Goal: Communication & Community: Answer question/provide support

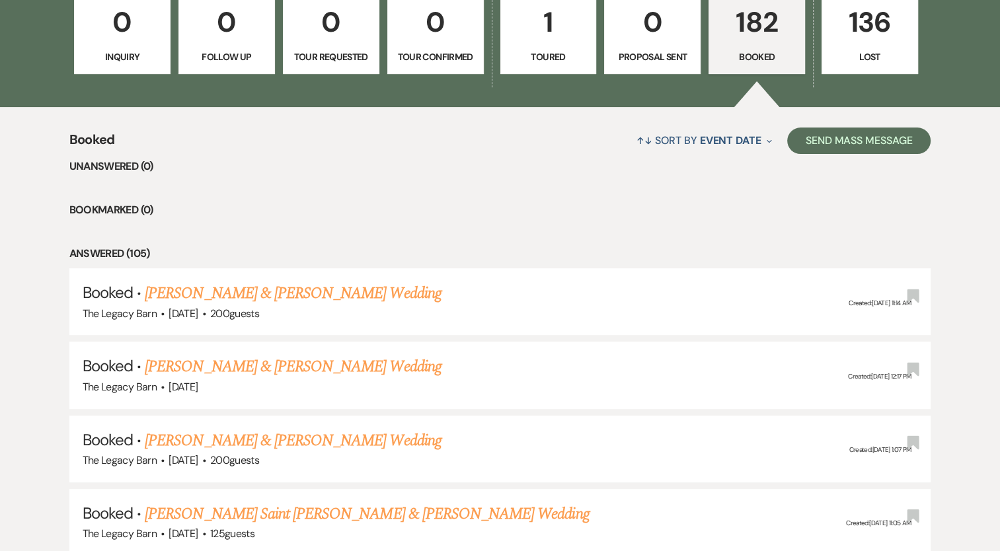
scroll to position [478, 0]
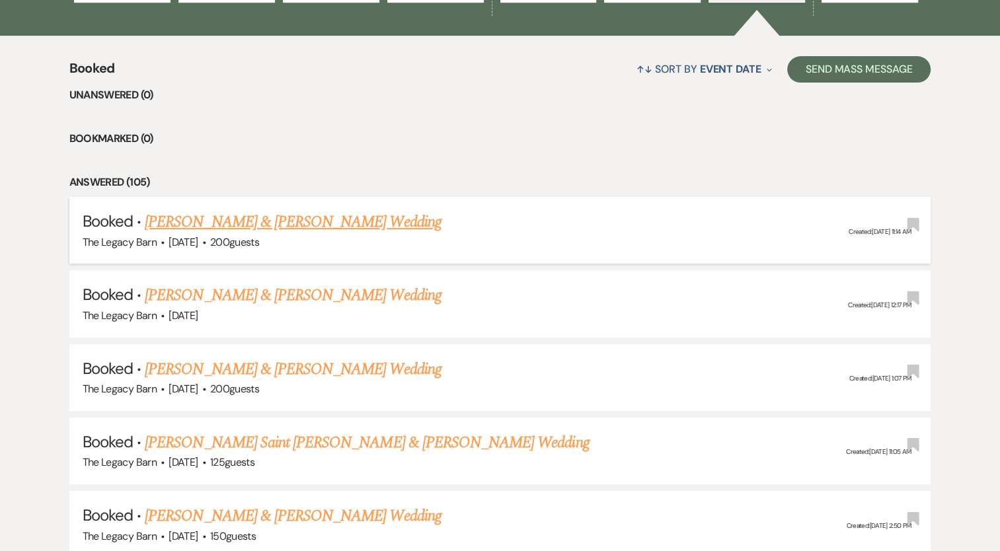
click at [198, 226] on link "[PERSON_NAME] & [PERSON_NAME] Wedding" at bounding box center [293, 222] width 296 height 24
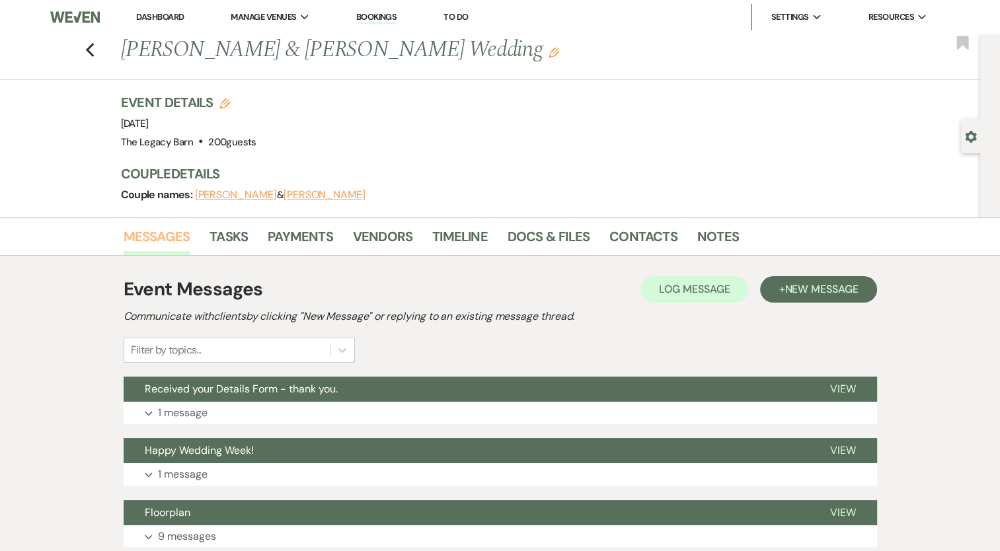
click at [175, 232] on link "Messages" at bounding box center [157, 240] width 67 height 29
click at [798, 287] on span "New Message" at bounding box center [821, 289] width 73 height 14
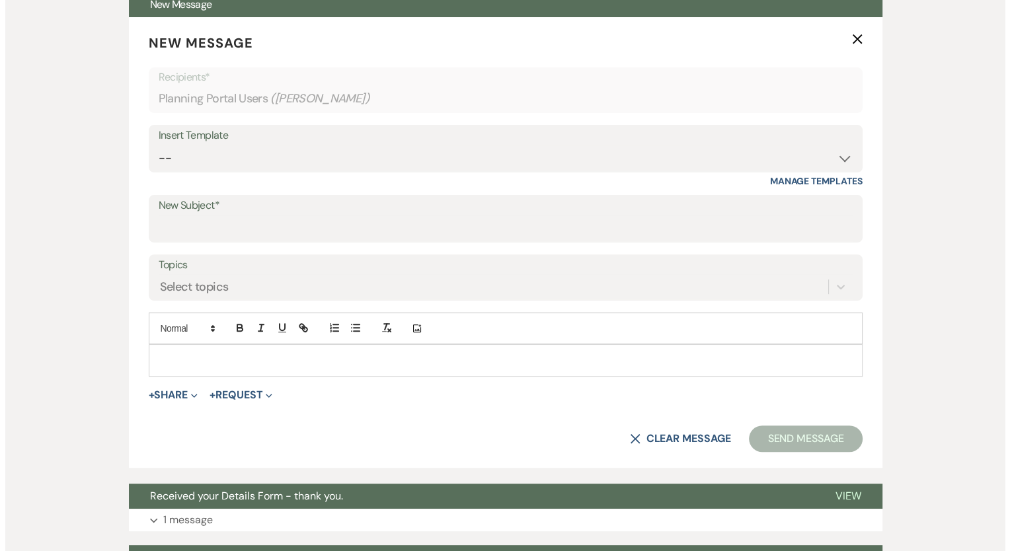
scroll to position [387, 0]
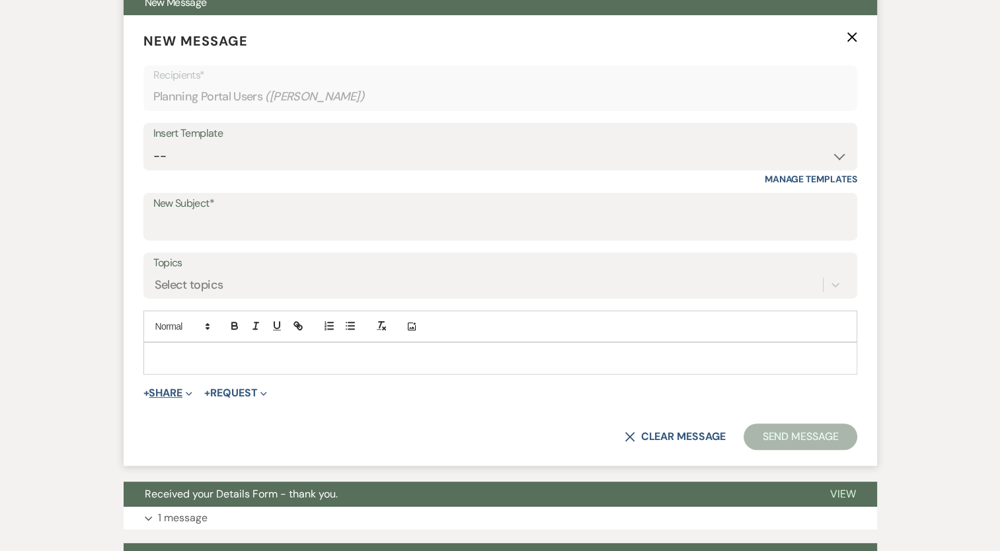
click at [178, 391] on button "+ Share Expand" at bounding box center [168, 393] width 50 height 11
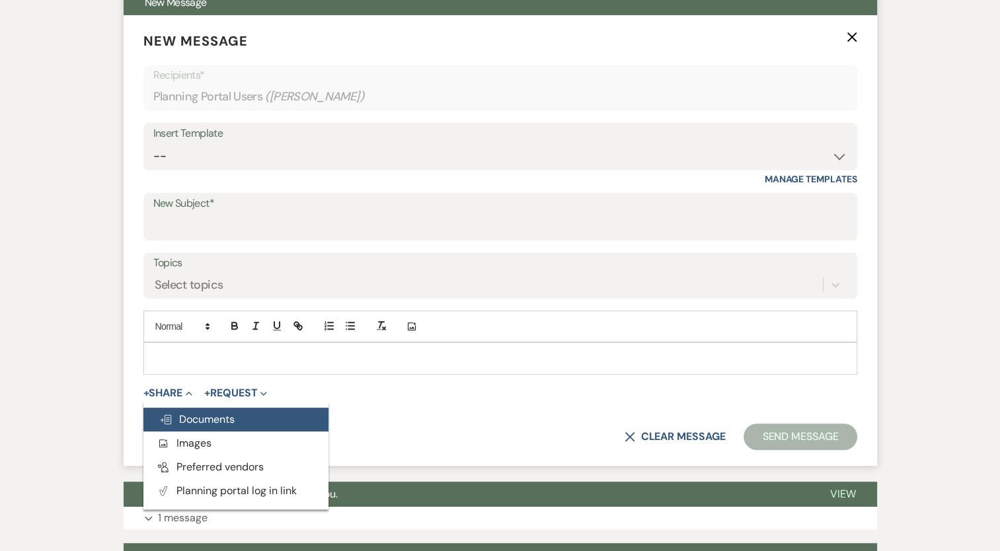
click at [187, 418] on span "Doc Upload Documents" at bounding box center [196, 419] width 75 height 14
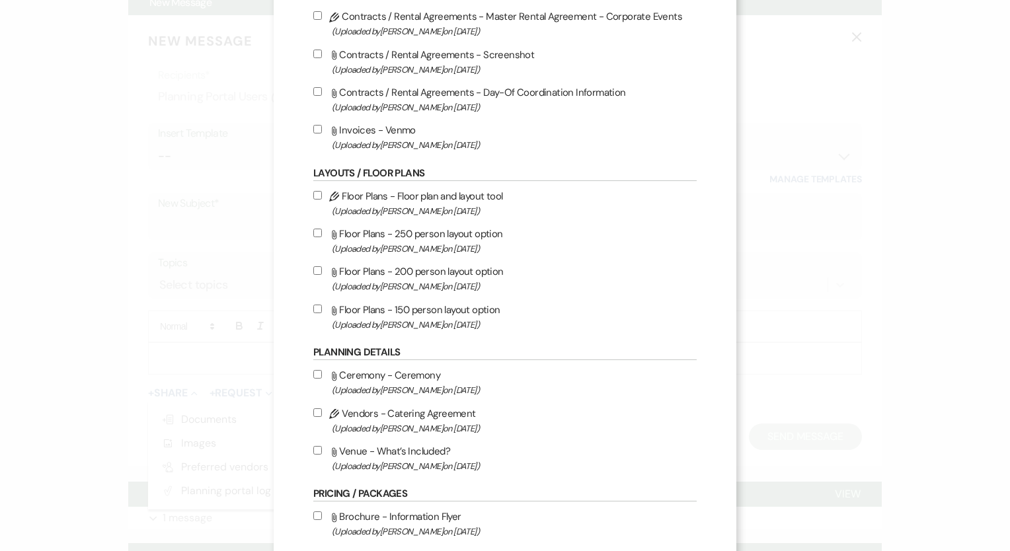
scroll to position [378, 0]
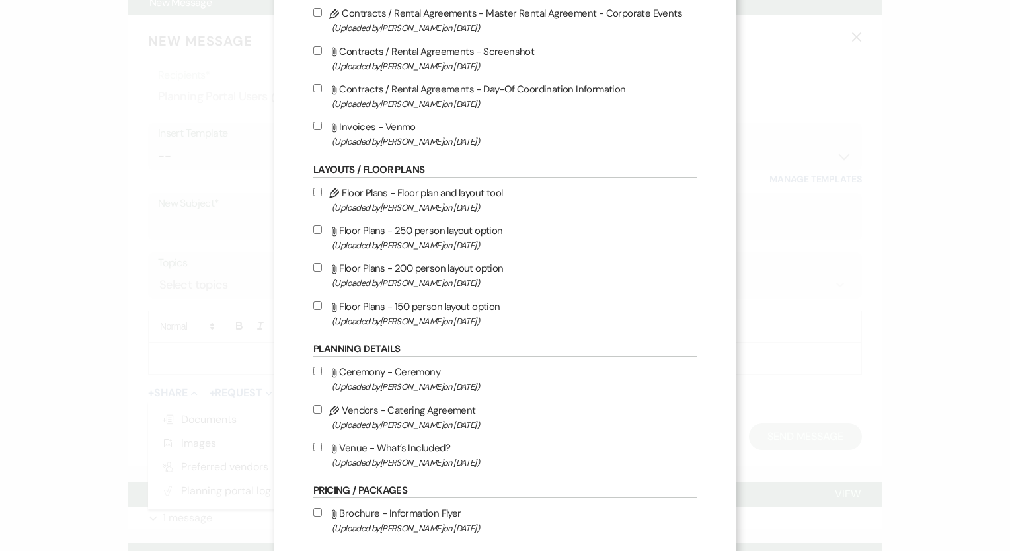
click at [313, 231] on input "Attach File Floor Plans - 250 person layout option (Uploaded by [PERSON_NAME] o…" at bounding box center [317, 229] width 9 height 9
checkbox input "true"
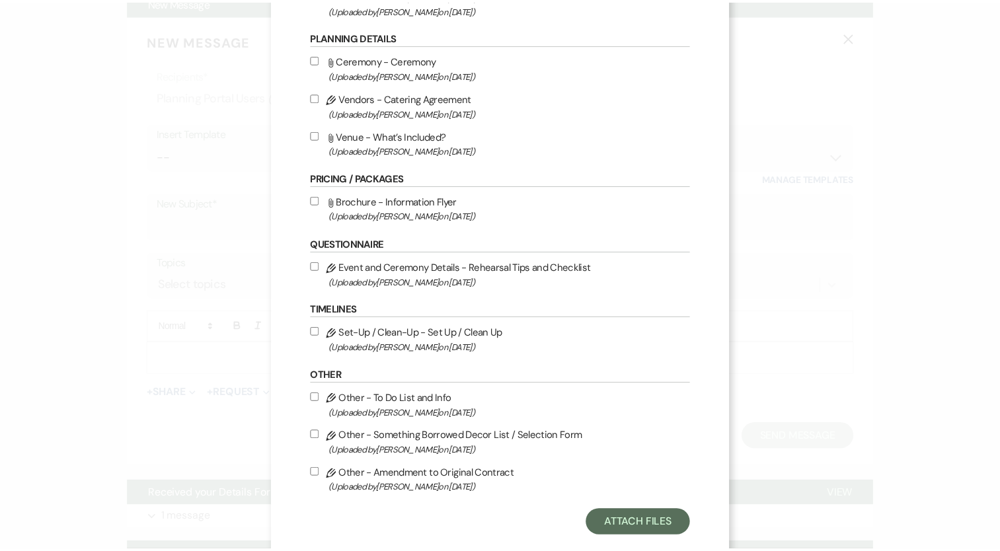
scroll to position [720, 0]
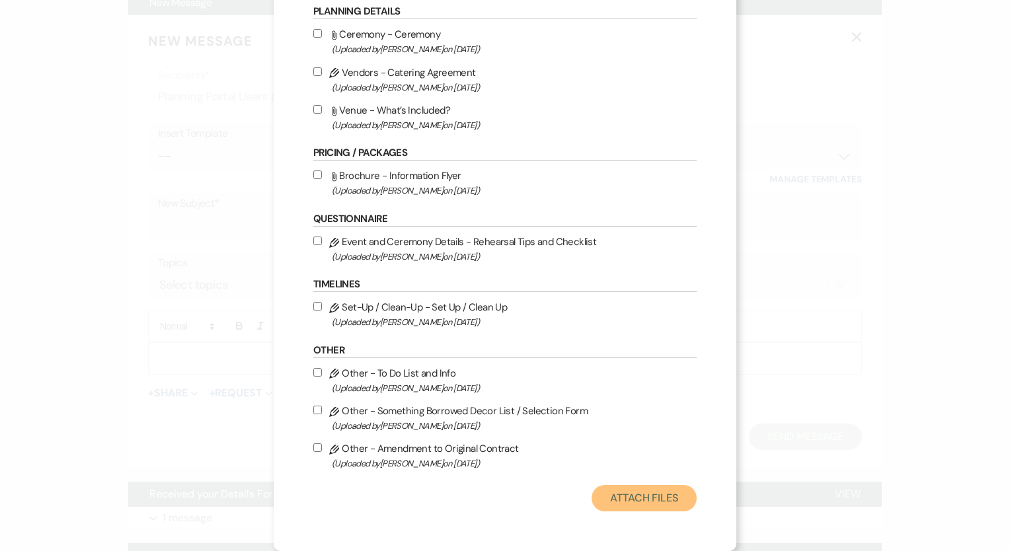
click at [631, 496] on button "Attach Files" at bounding box center [644, 498] width 105 height 26
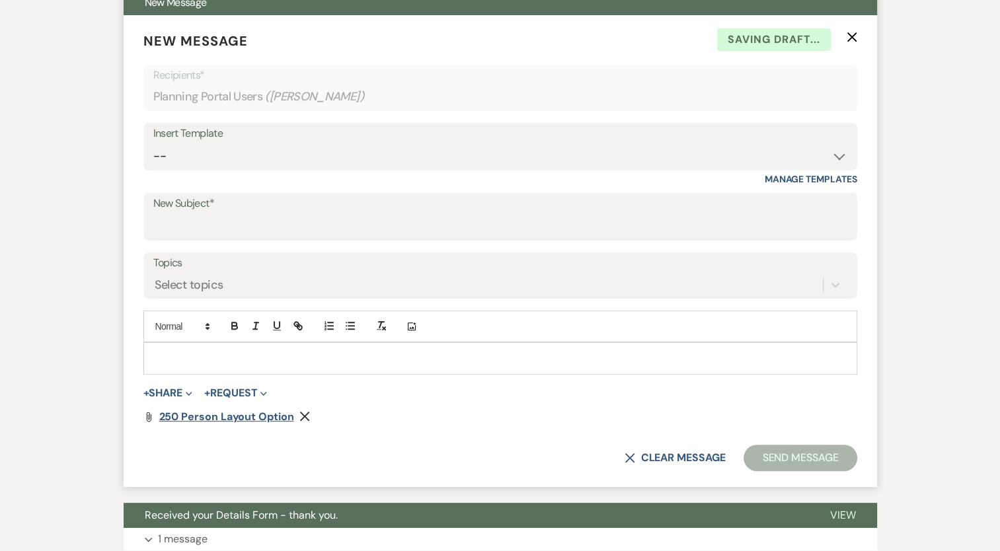
click at [274, 414] on span "250 person layout option" at bounding box center [226, 417] width 135 height 14
